Goal: Contribute content

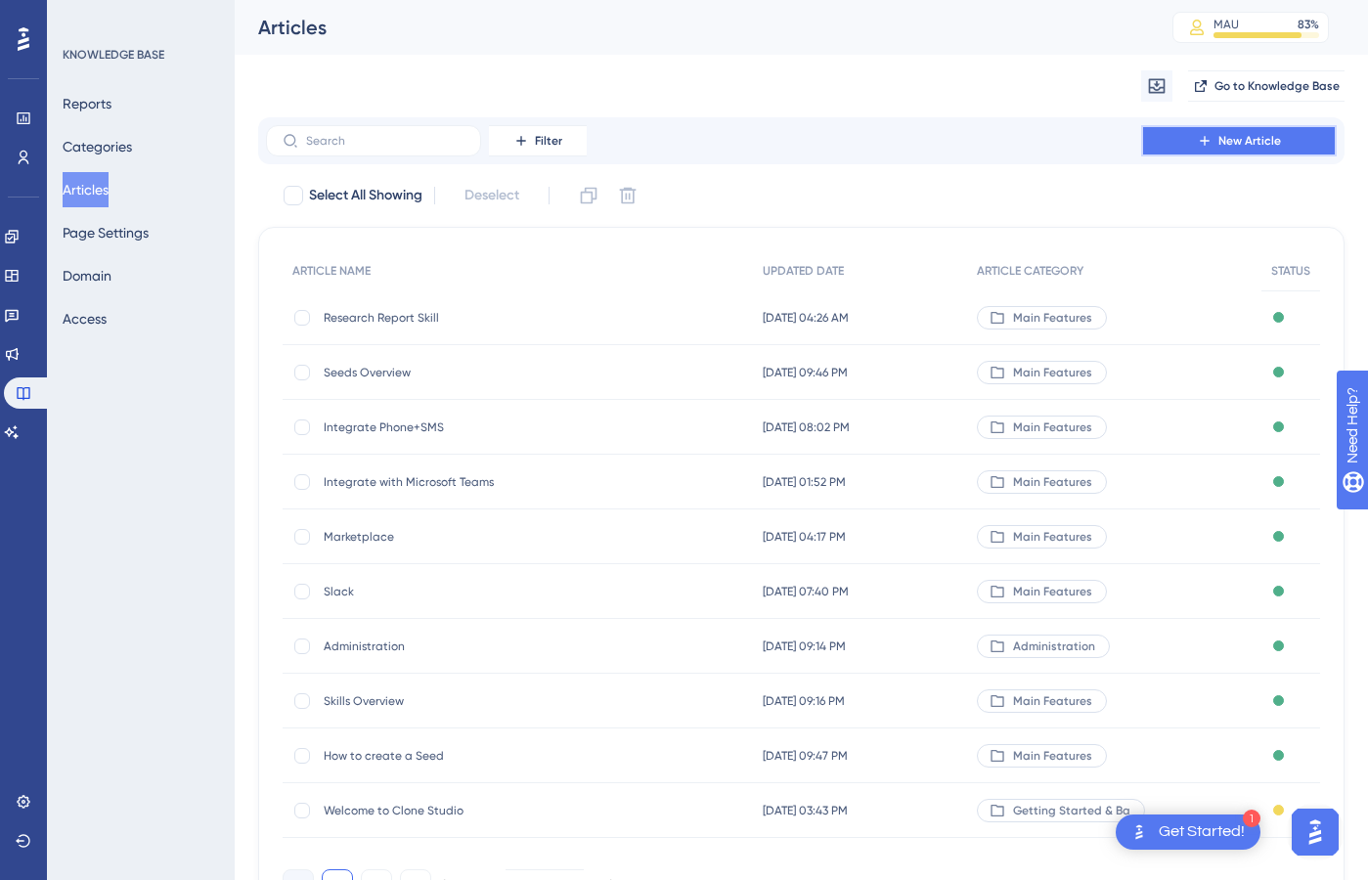
click at [1300, 135] on button "New Article" at bounding box center [1239, 140] width 196 height 31
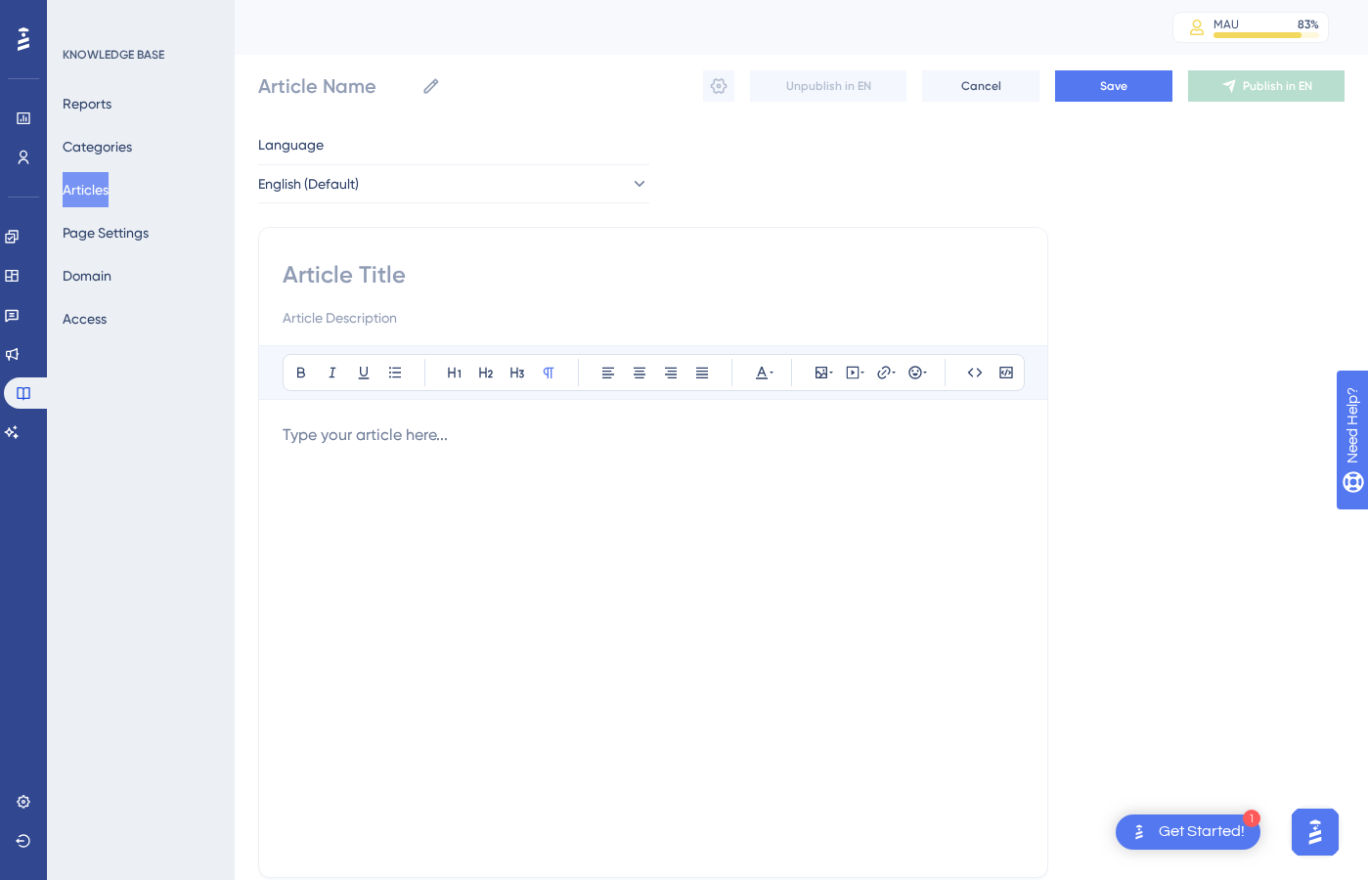
click at [447, 266] on input at bounding box center [653, 274] width 741 height 31
type input "Gener"
type input "Generate Marketing Creative"
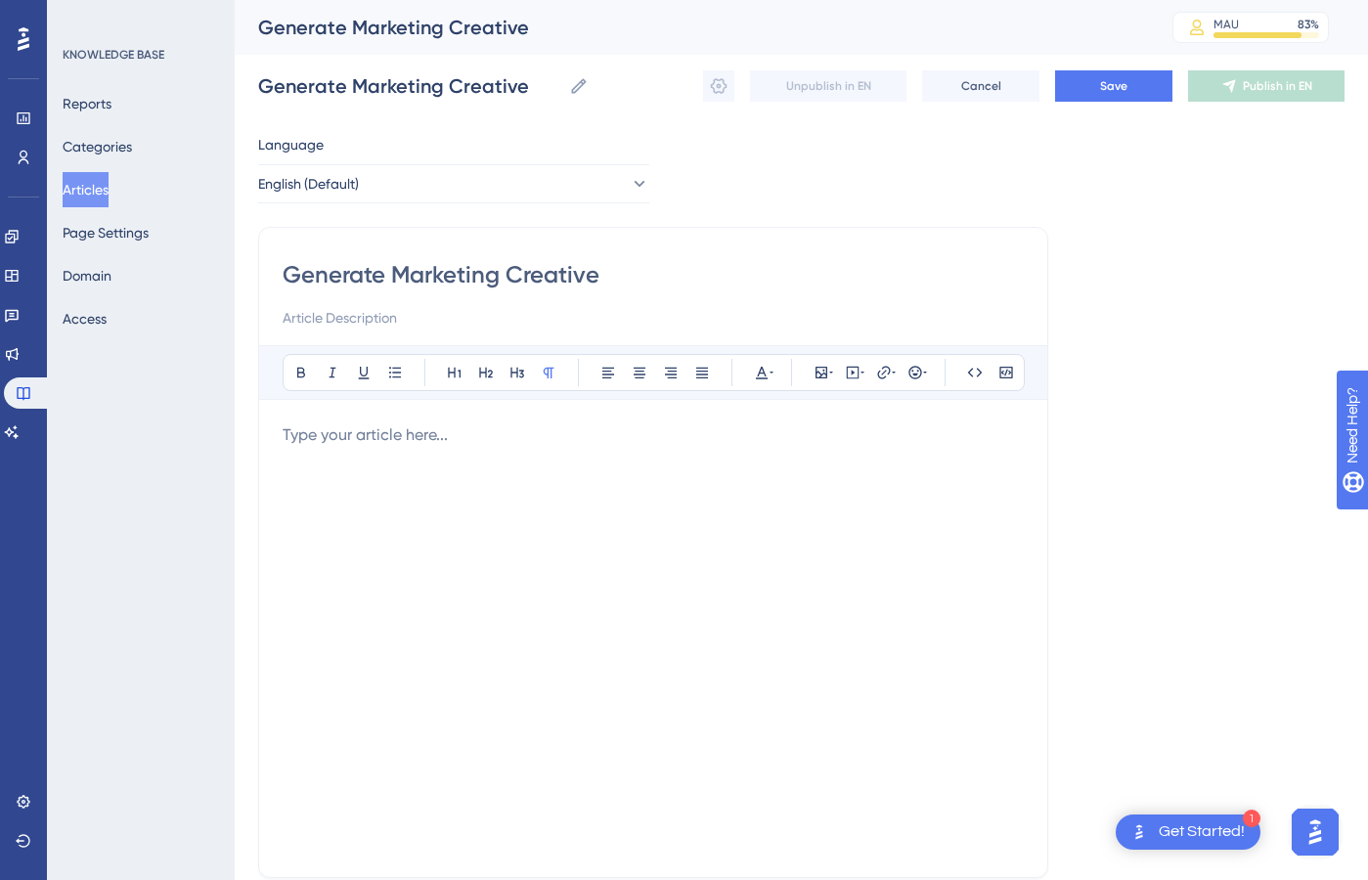
type input "Generate Marketing Creative"
click at [389, 511] on div at bounding box center [653, 639] width 741 height 430
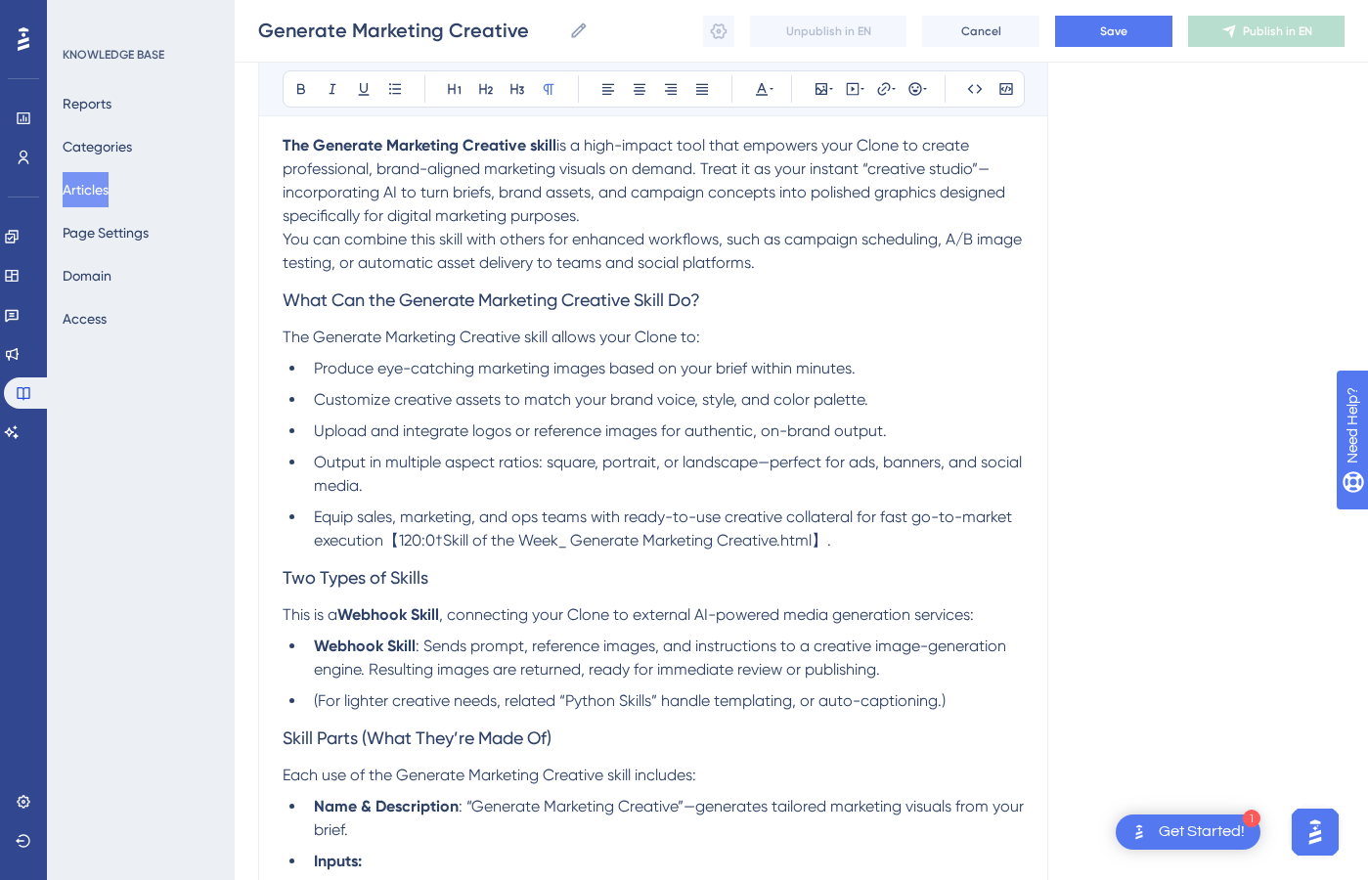
scroll to position [274, 0]
